Goal: Information Seeking & Learning: Compare options

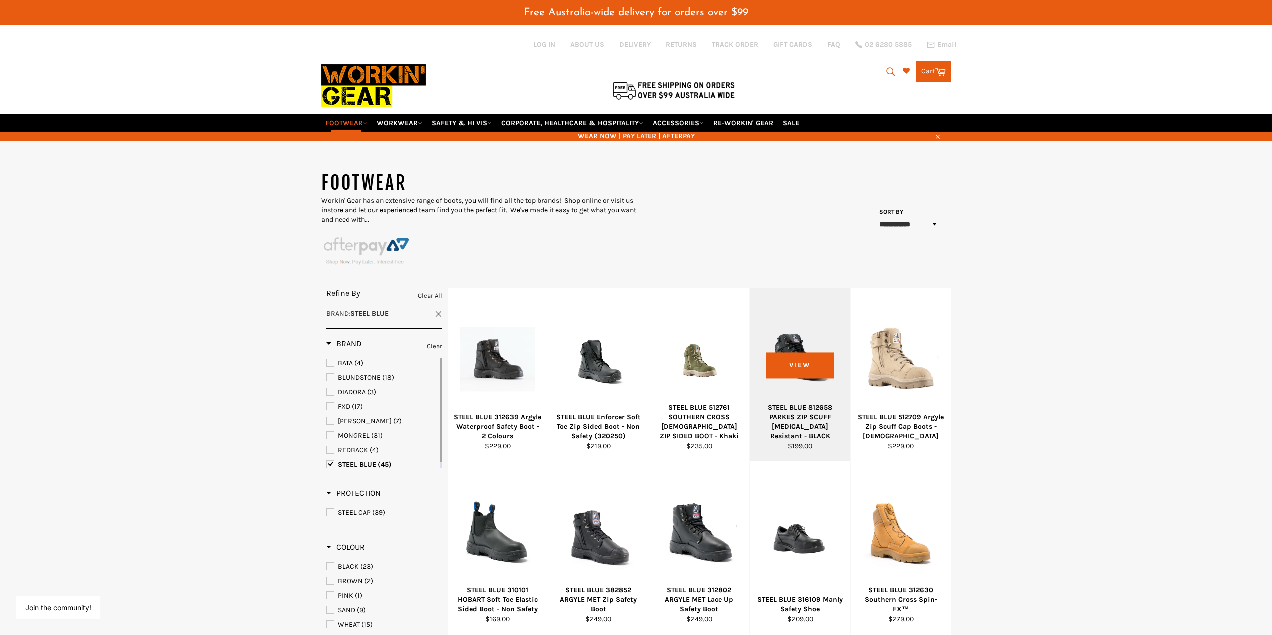
click at [801, 363] on div at bounding box center [801, 360] width 76 height 118
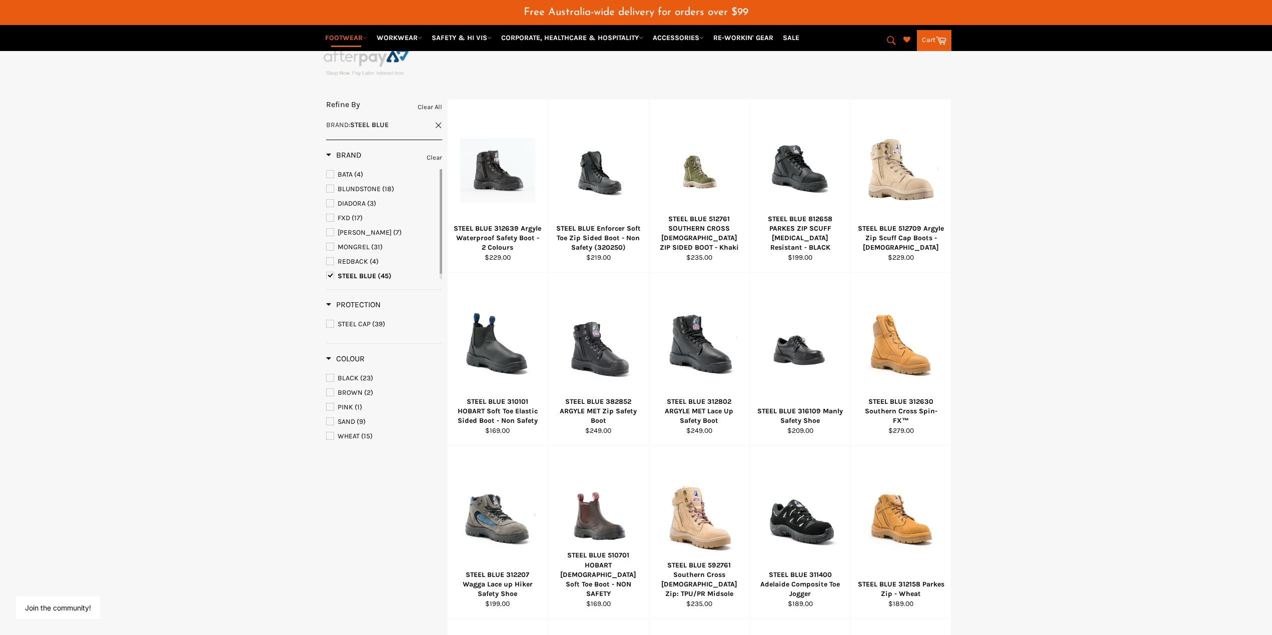
scroll to position [188, 0]
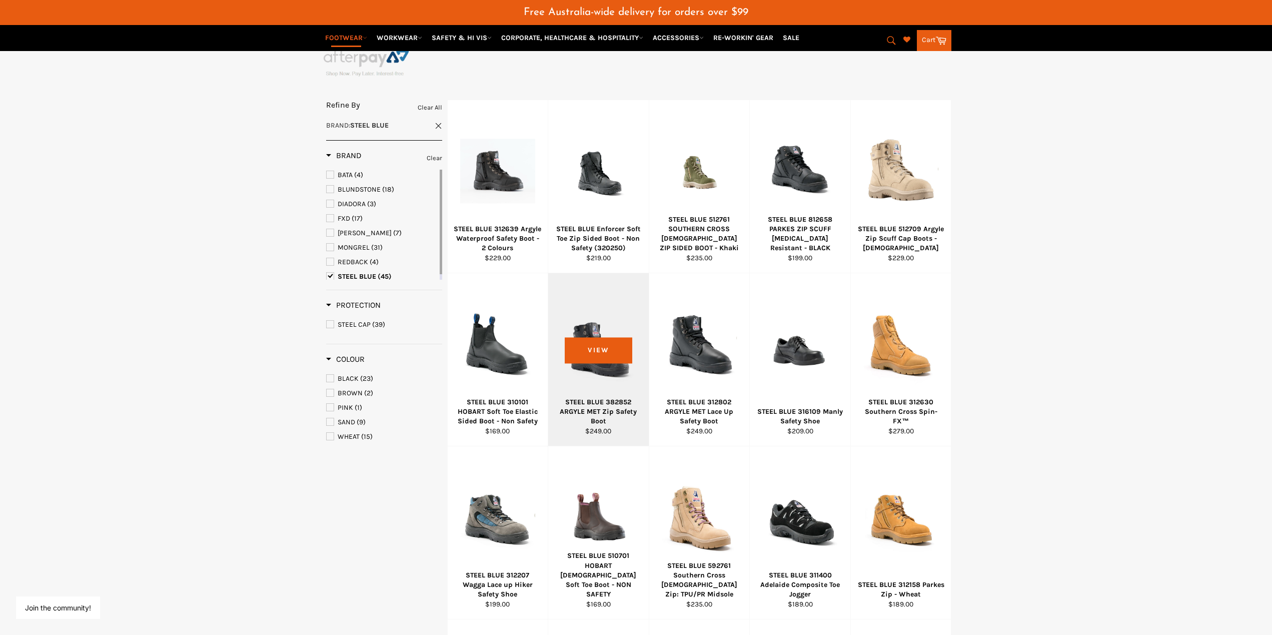
click at [596, 403] on div "STEEL BLUE 382852 ARGYLE MET Zip Safety Boot" at bounding box center [599, 411] width 88 height 29
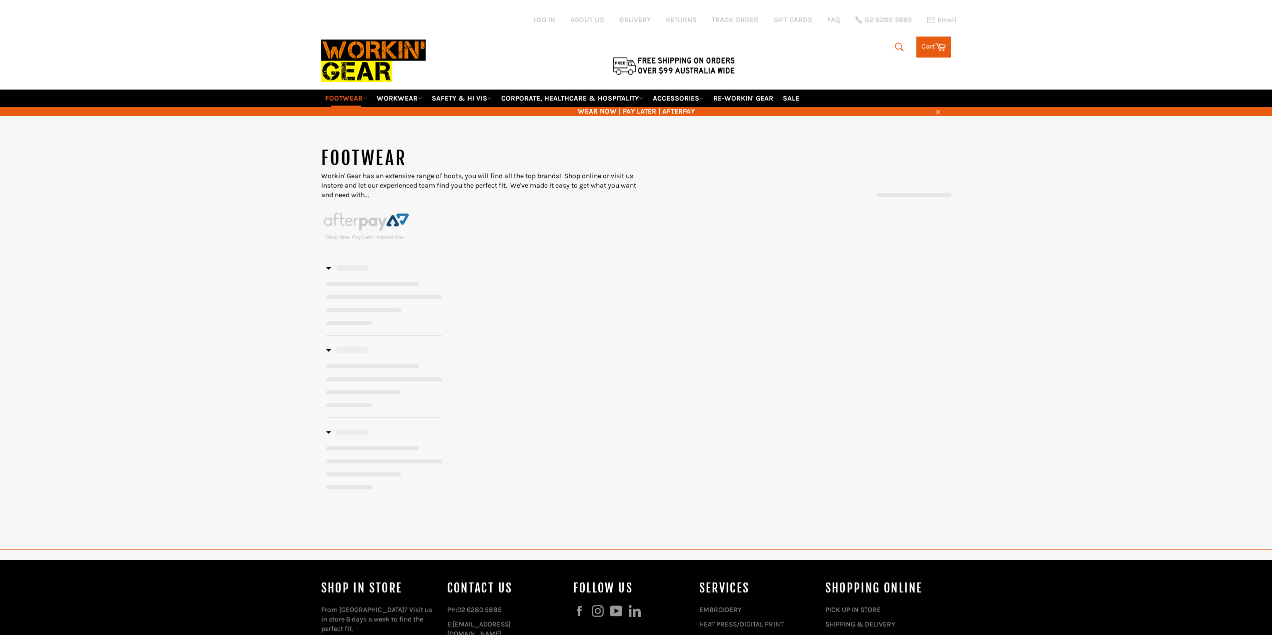
scroll to position [461, 0]
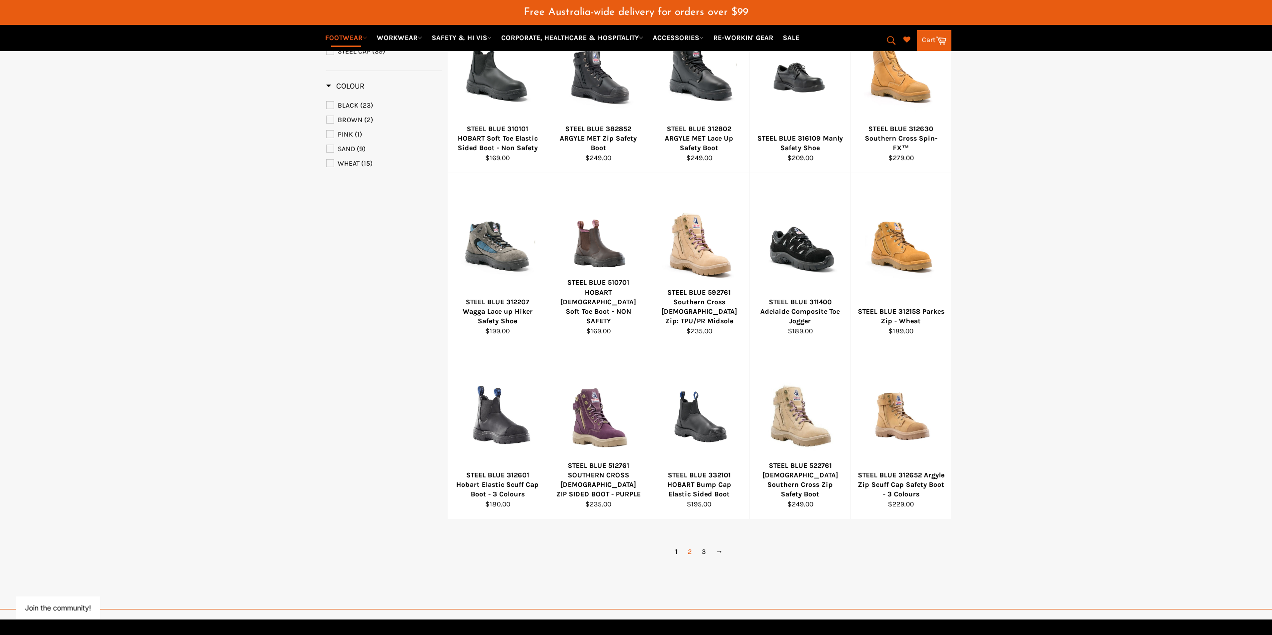
click at [692, 552] on link "2" at bounding box center [690, 551] width 14 height 15
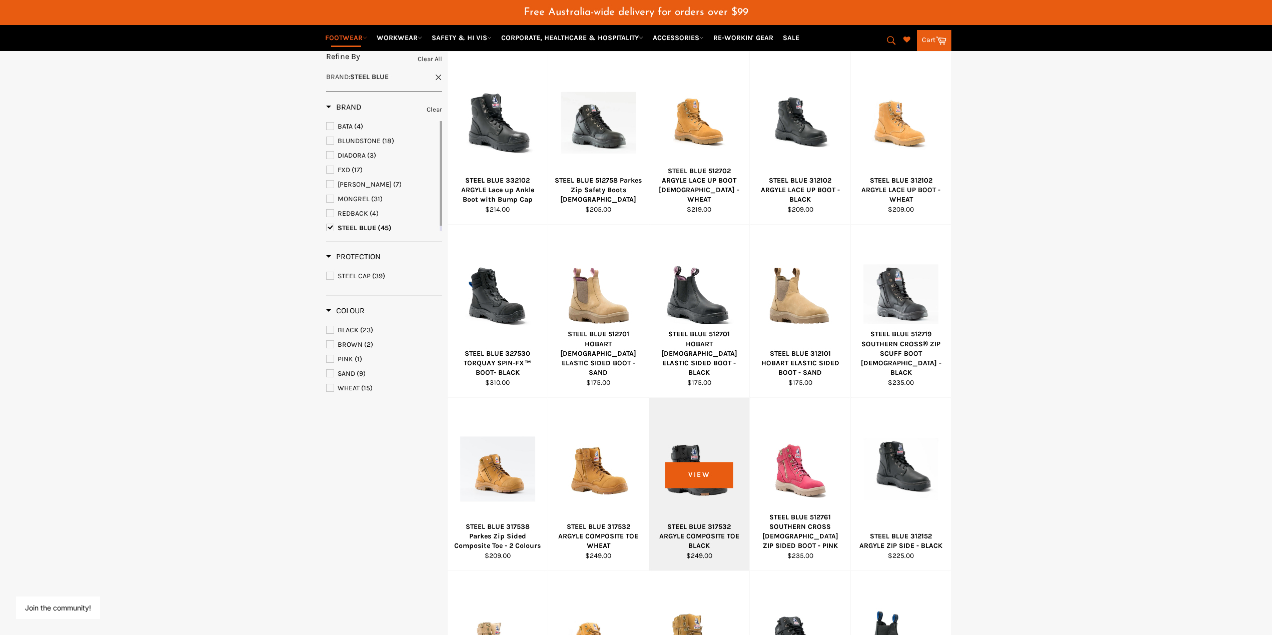
scroll to position [213, 0]
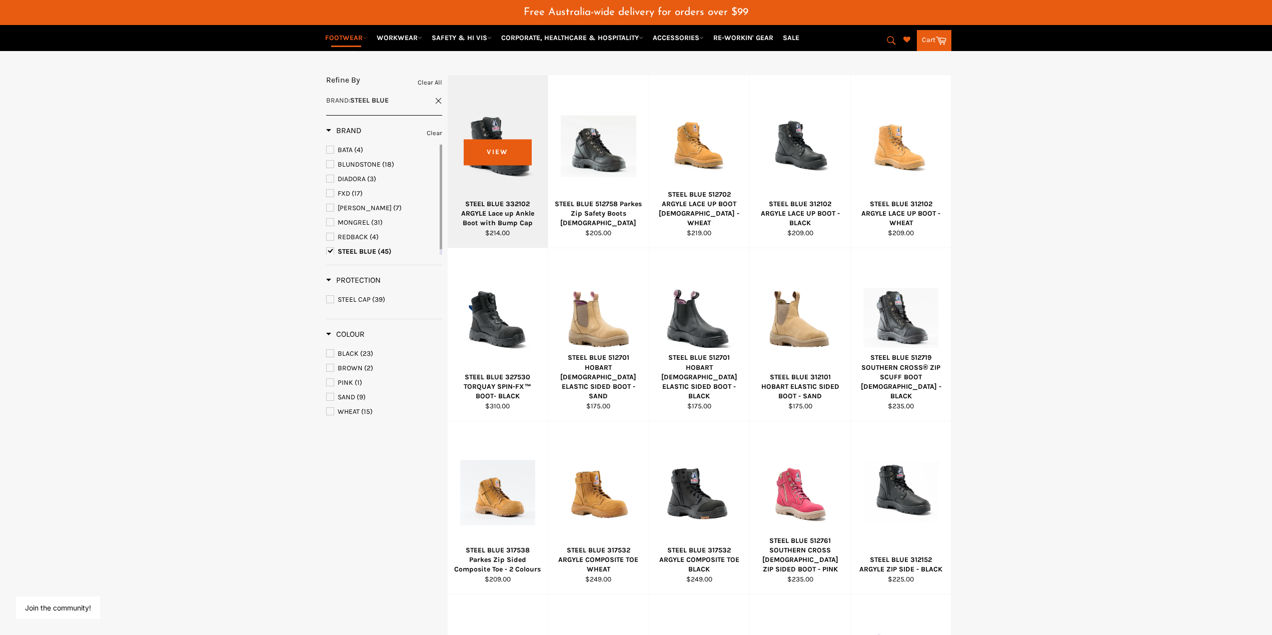
click at [503, 207] on div "STEEL BLUE 332102 ARGYLE Lace up Ankle Boot with Bump Cap" at bounding box center [498, 213] width 88 height 29
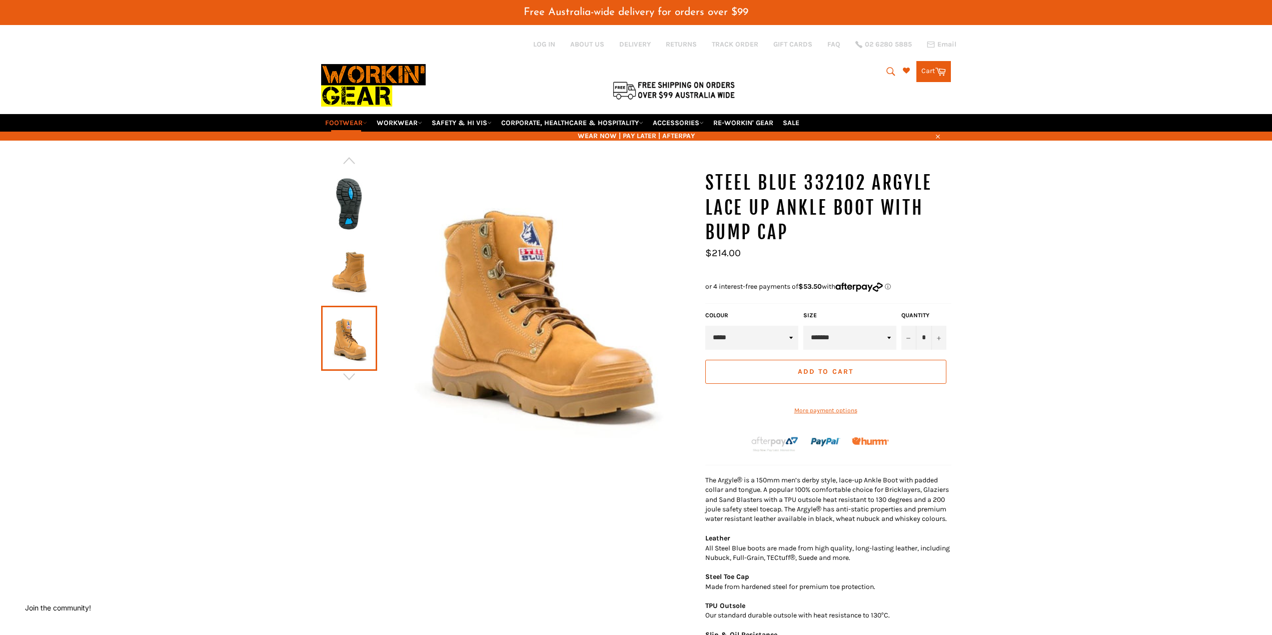
click at [774, 339] on select "***** ***** *******" at bounding box center [751, 338] width 93 height 24
select select "*****"
click at [705, 326] on select "***** ***** *******" at bounding box center [751, 338] width 93 height 24
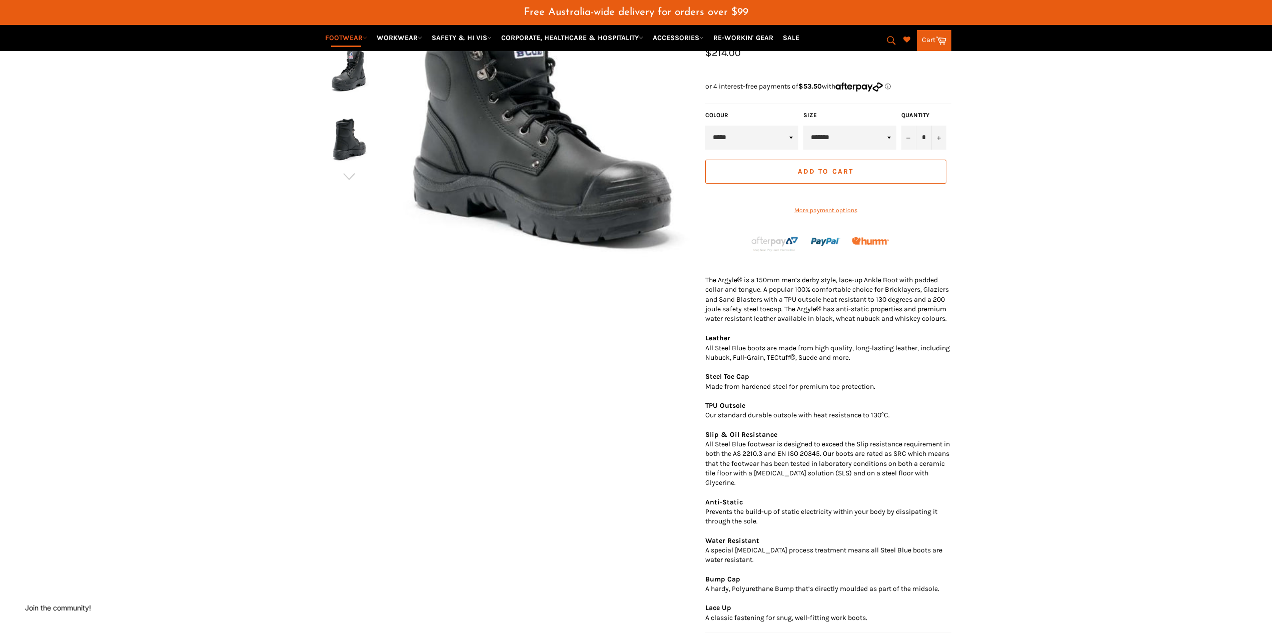
scroll to position [100, 0]
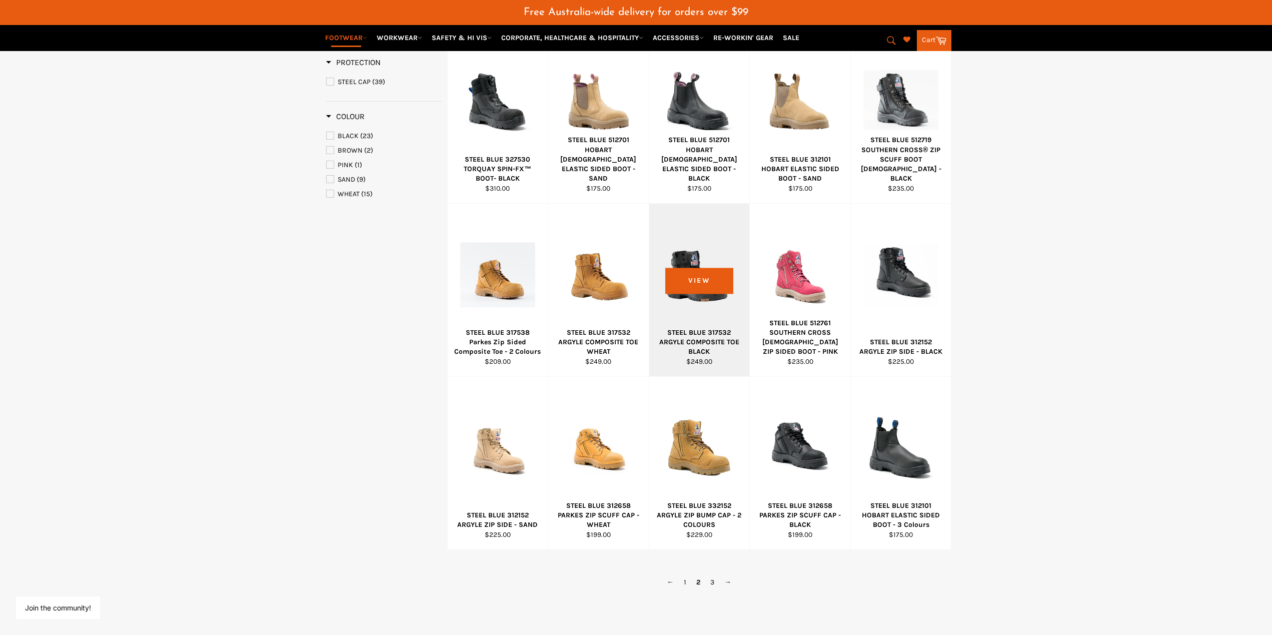
scroll to position [488, 0]
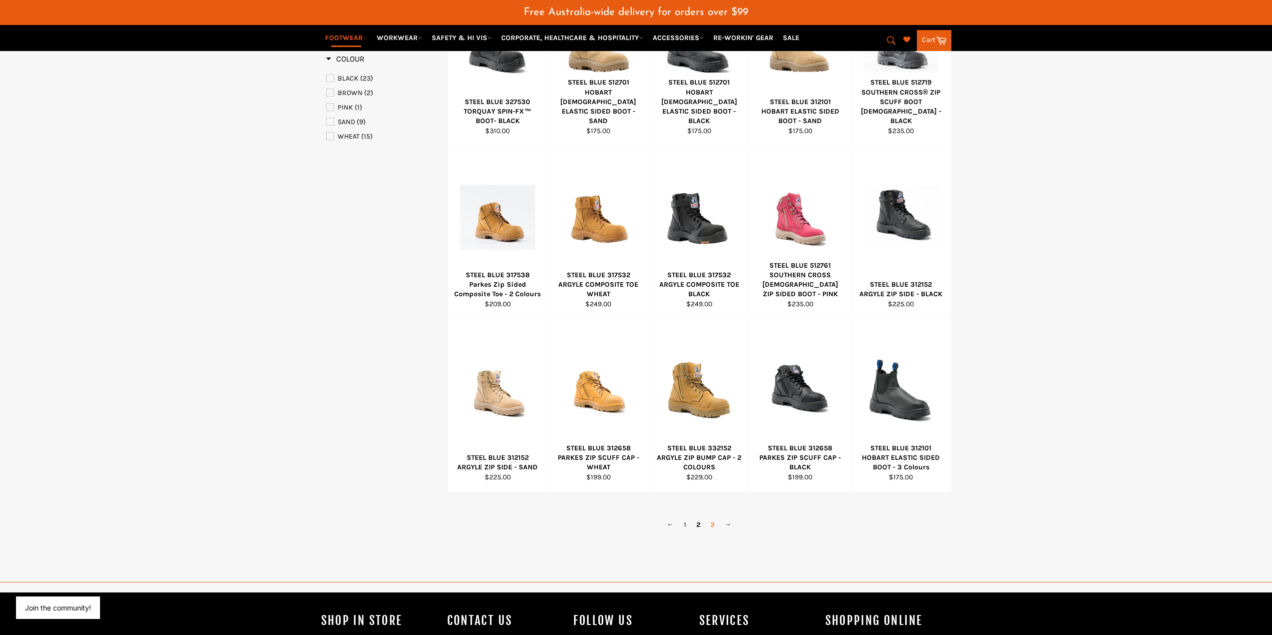
click at [712, 523] on link "3" at bounding box center [712, 524] width 14 height 15
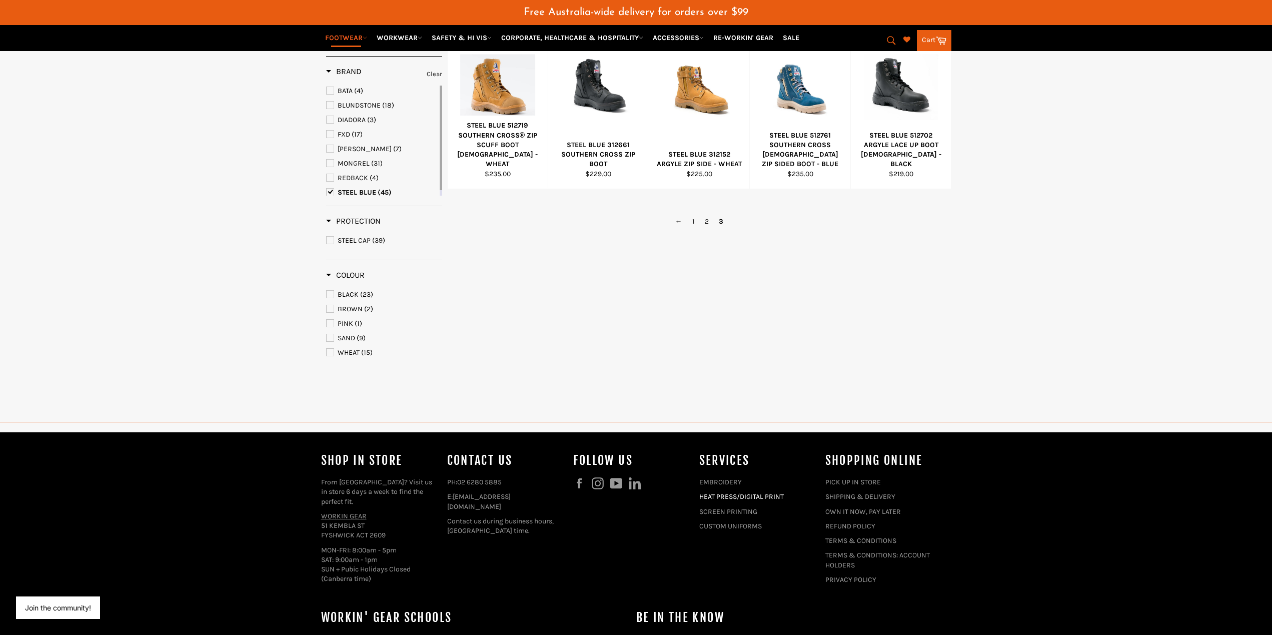
scroll to position [263, 0]
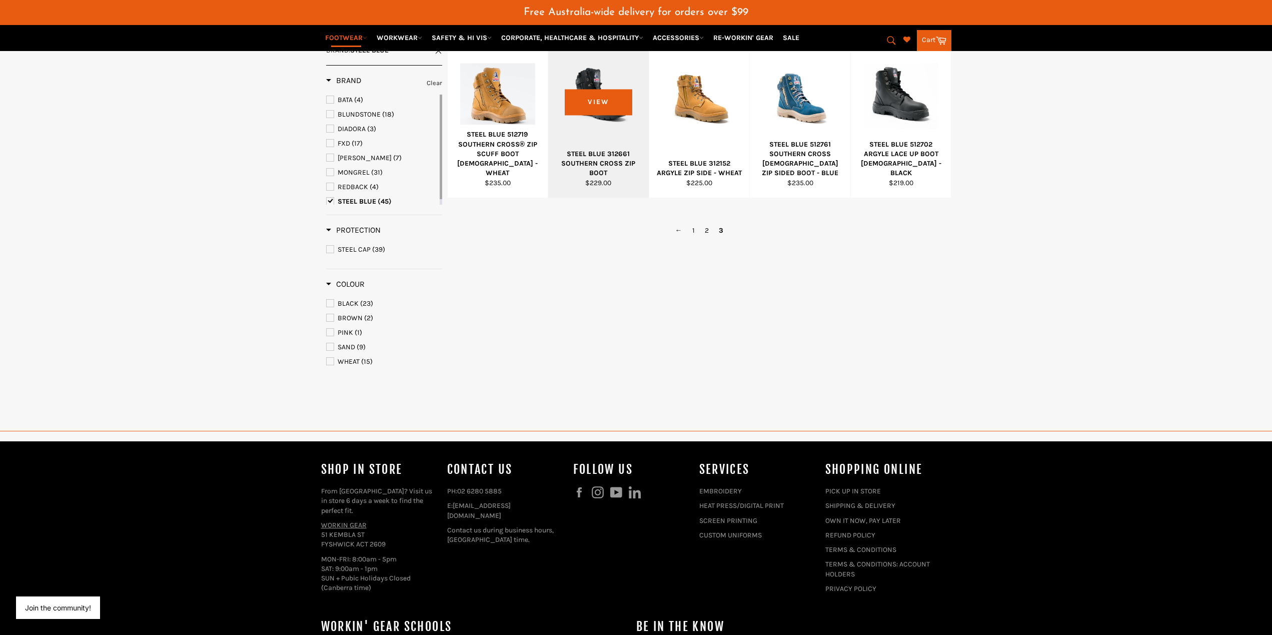
click at [608, 150] on div "STEEL BLUE 312661 SOUTHERN CROSS ZIP BOOT" at bounding box center [599, 163] width 88 height 29
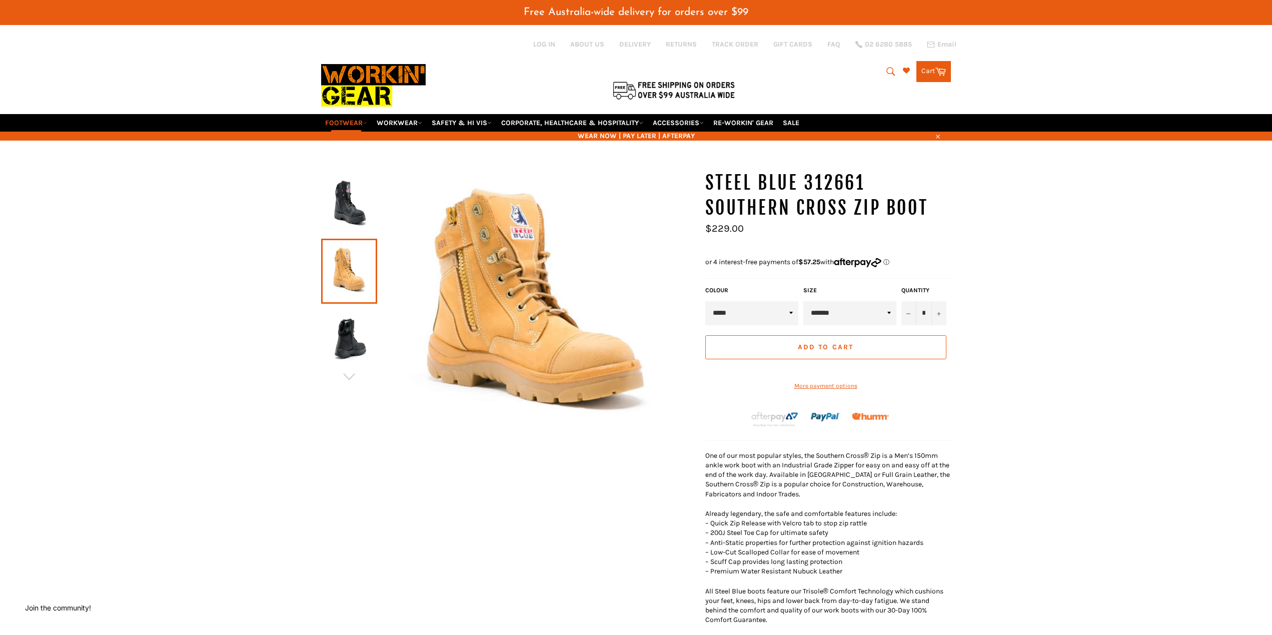
click at [347, 206] on img at bounding box center [349, 204] width 46 height 55
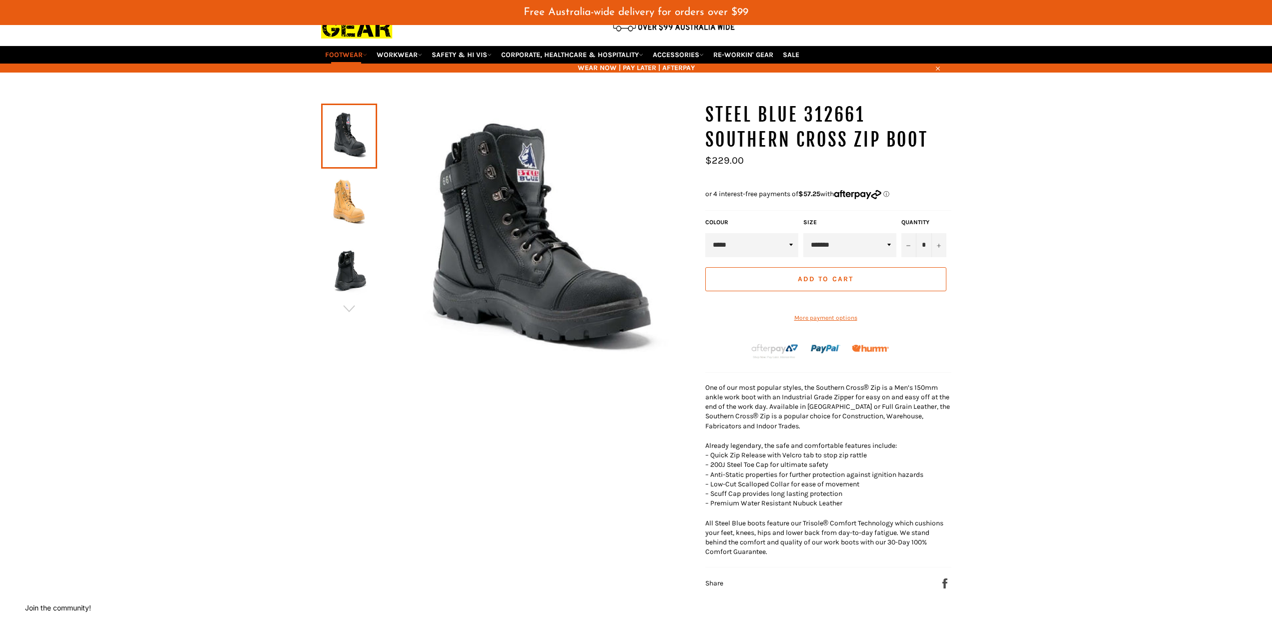
scroll to position [50, 0]
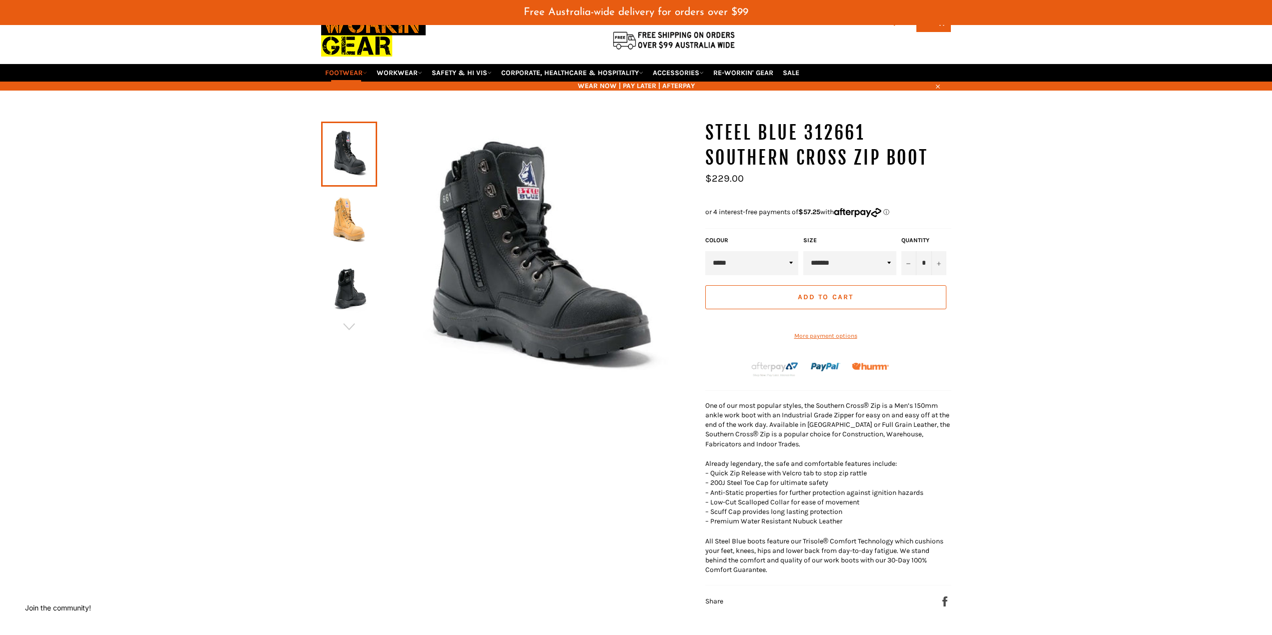
click at [350, 296] on img at bounding box center [349, 288] width 46 height 55
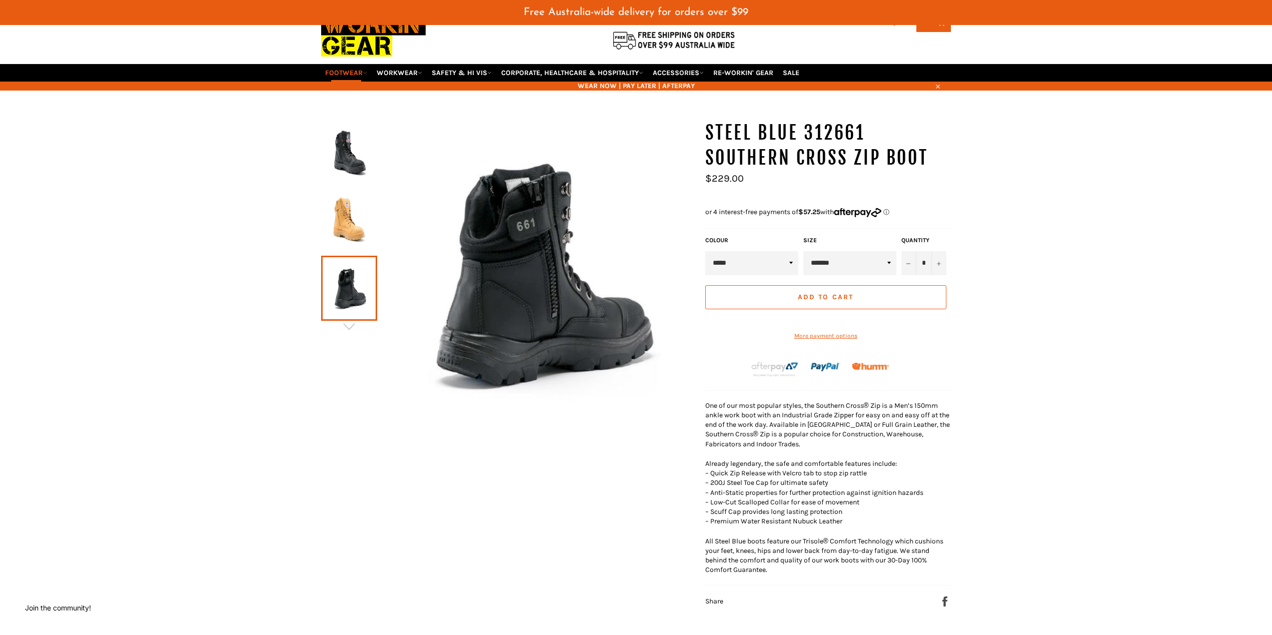
click at [346, 163] on img at bounding box center [349, 154] width 46 height 55
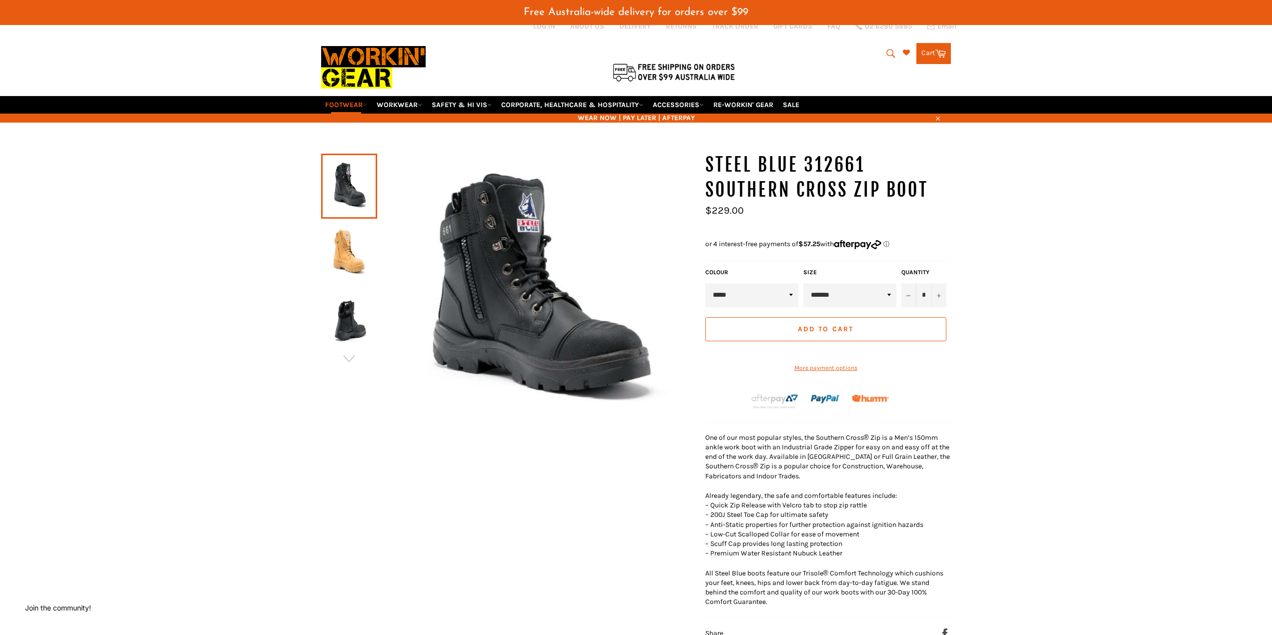
scroll to position [0, 0]
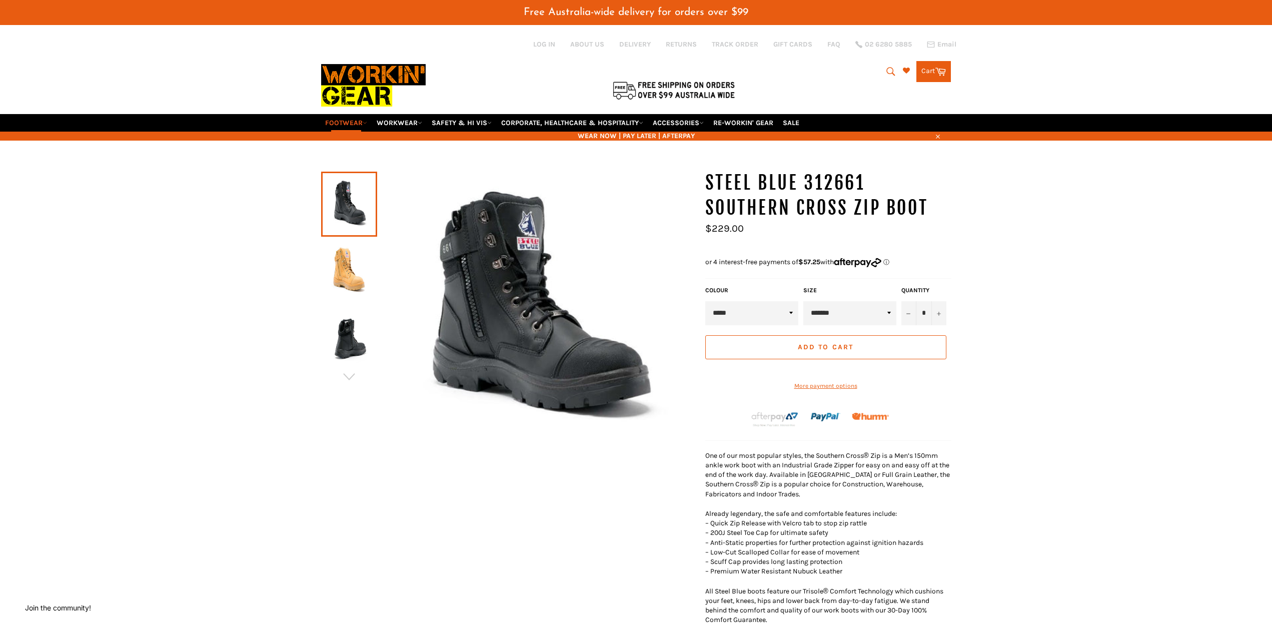
click at [889, 68] on icon "submit" at bounding box center [891, 71] width 9 height 9
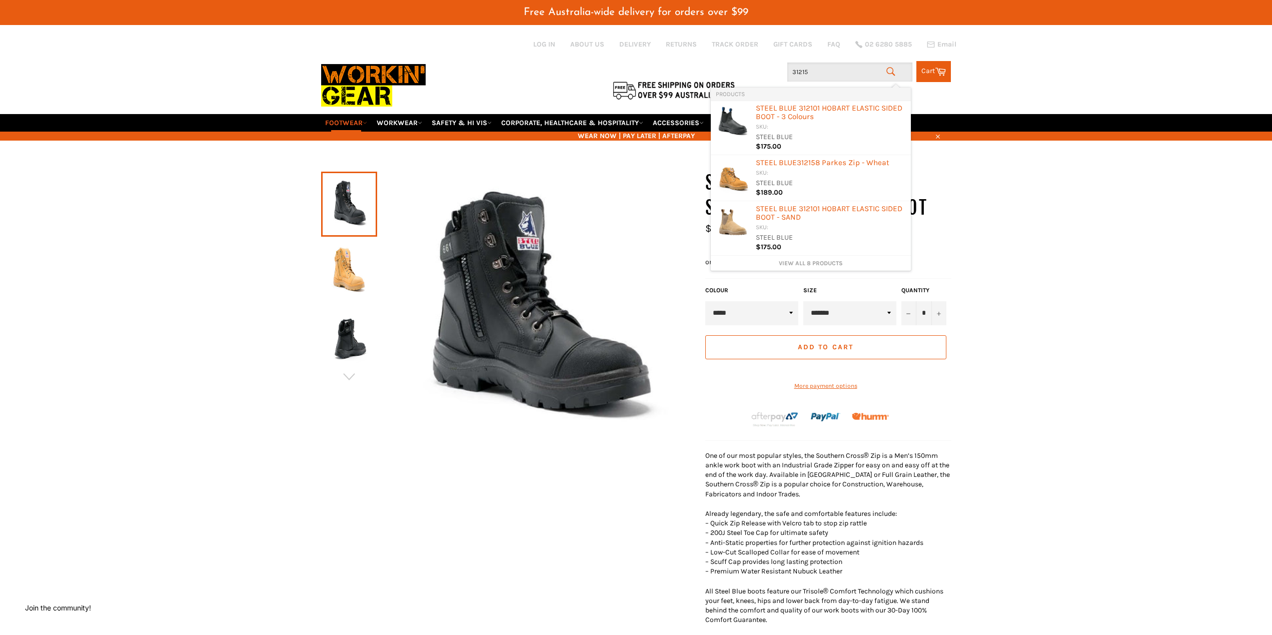
type input "312152"
click at [826, 109] on div "STEEL BLUE 312152 ARGYLE ZIP SIDE - BLACK" at bounding box center [831, 109] width 150 height 10
